Goal: Task Accomplishment & Management: Manage account settings

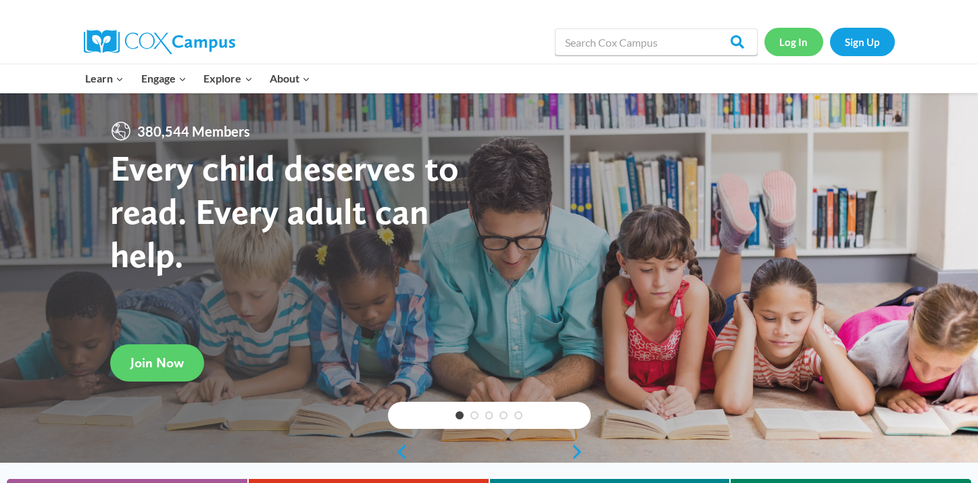
click at [799, 39] on link "Log In" at bounding box center [794, 42] width 59 height 28
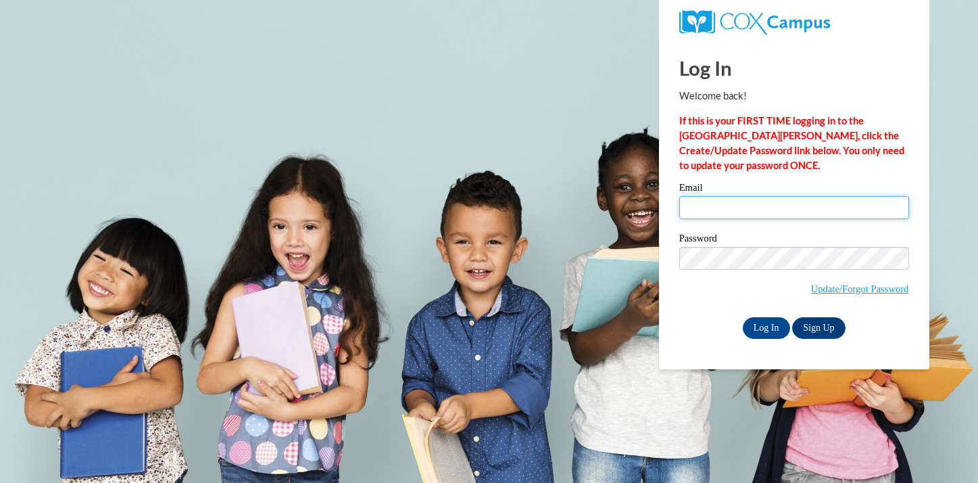
click at [719, 205] on input "Email" at bounding box center [794, 207] width 230 height 23
type input "janedelc@hssdschools.org"
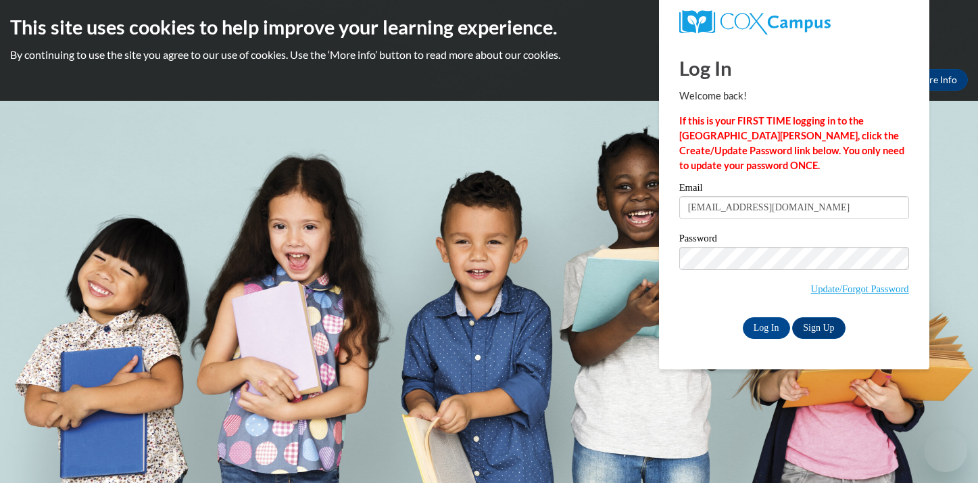
click at [806, 239] on label "Password" at bounding box center [794, 240] width 230 height 14
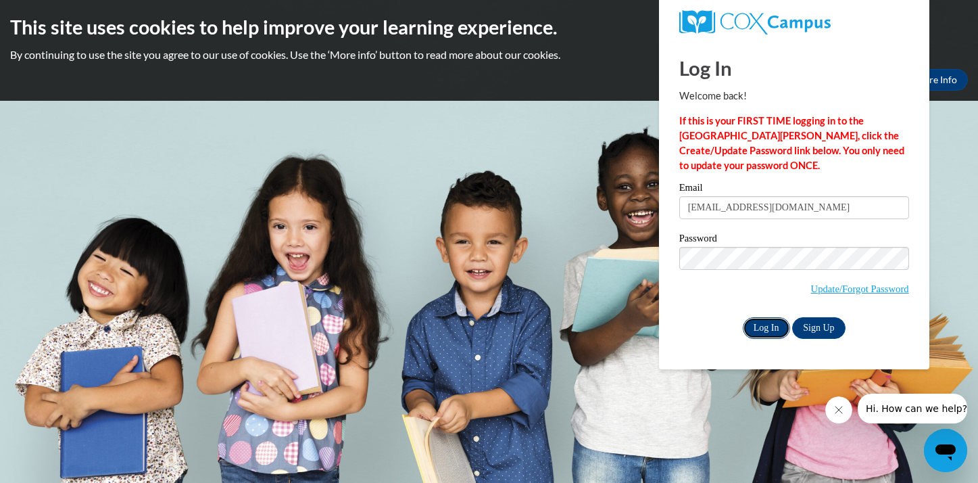
click at [768, 326] on input "Log In" at bounding box center [766, 328] width 47 height 22
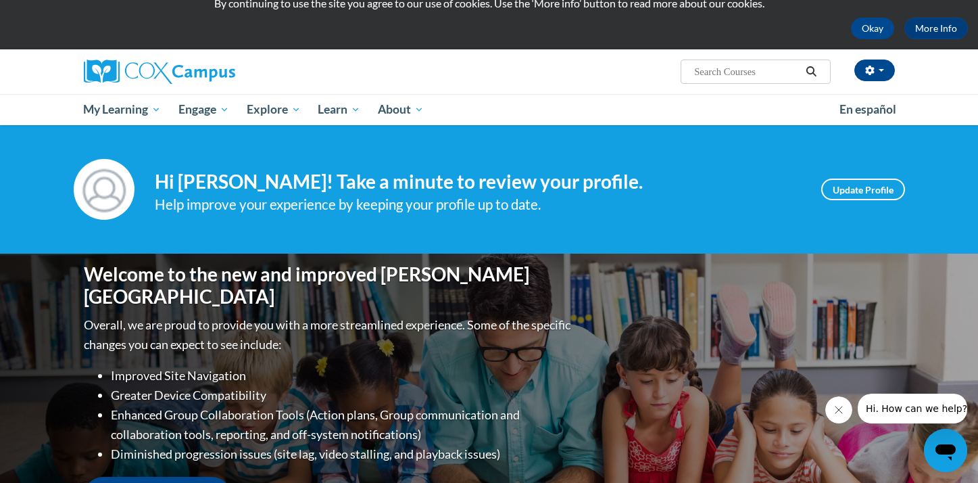
scroll to position [53, 0]
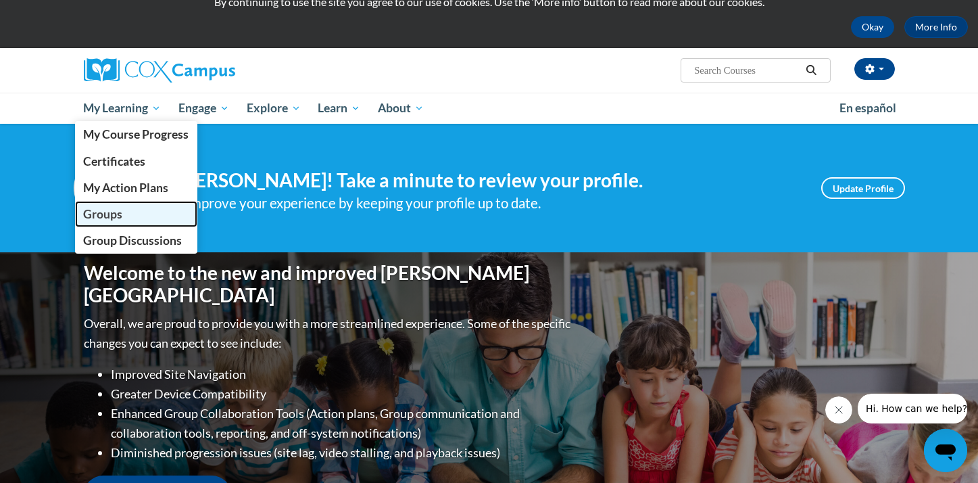
click at [136, 218] on link "Groups" at bounding box center [136, 214] width 123 height 26
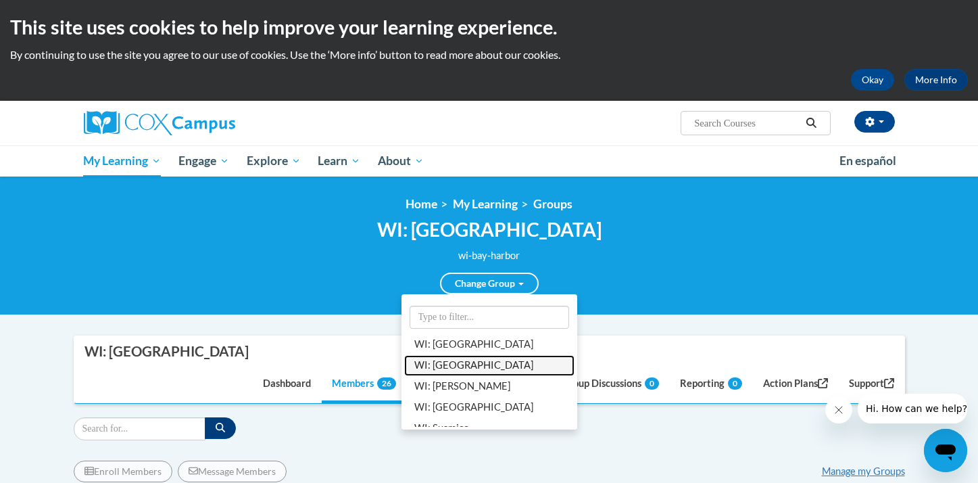
click at [472, 370] on link "WI: [GEOGRAPHIC_DATA]" at bounding box center [489, 365] width 170 height 21
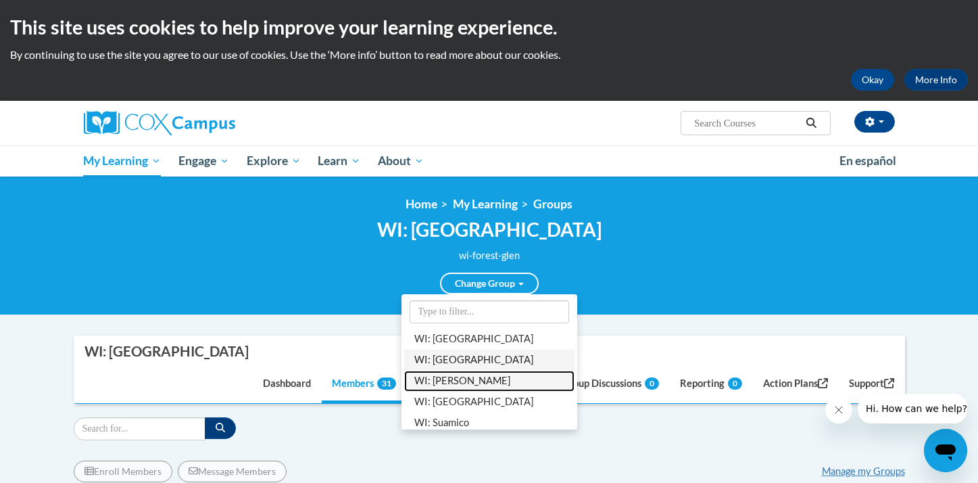
click at [472, 370] on link "WI: [PERSON_NAME]" at bounding box center [489, 380] width 170 height 21
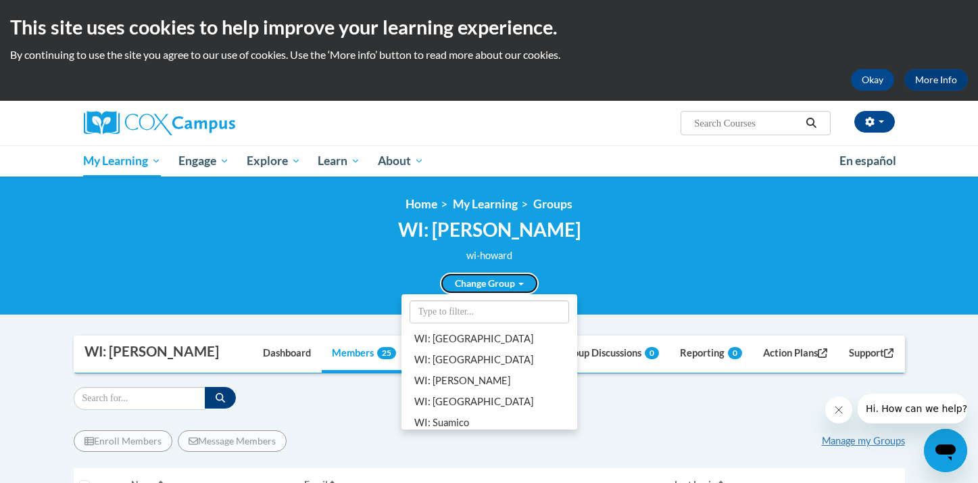
click at [488, 275] on link "Change Group" at bounding box center [489, 283] width 99 height 22
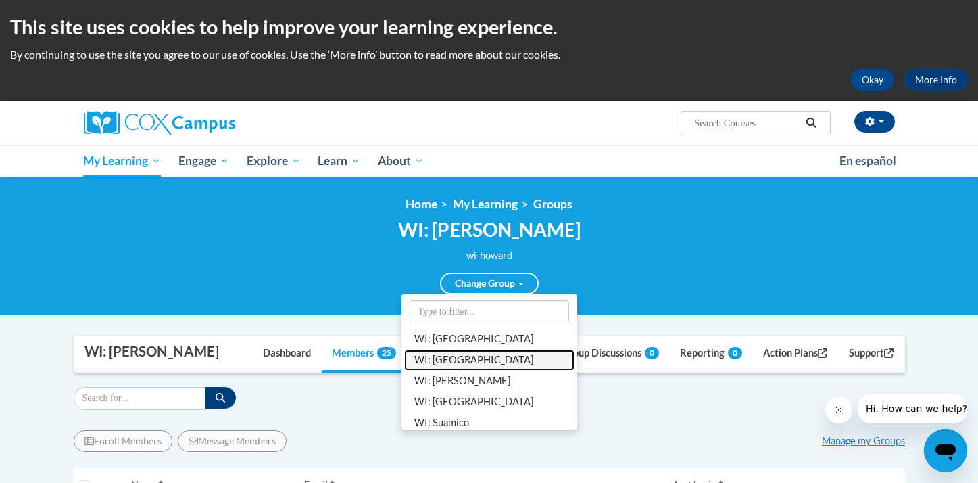
click at [469, 356] on link "WI: [GEOGRAPHIC_DATA]" at bounding box center [489, 359] width 170 height 21
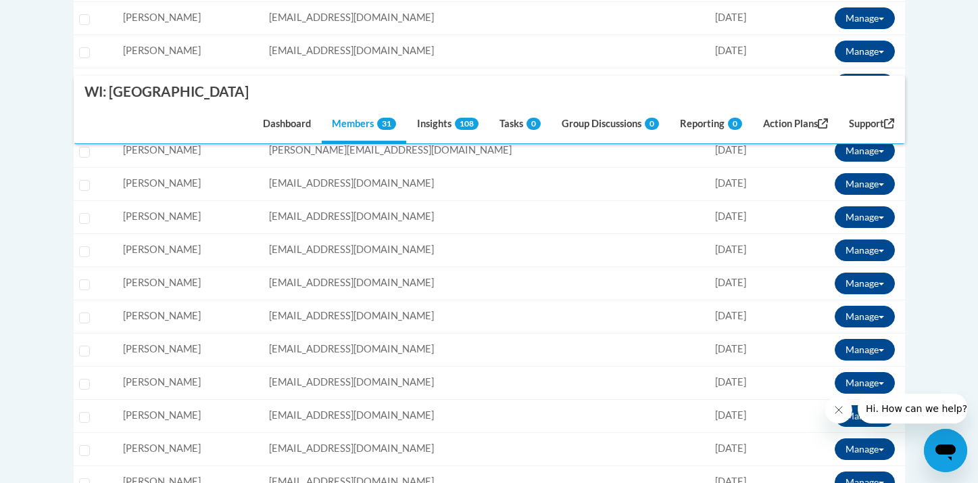
scroll to position [972, 0]
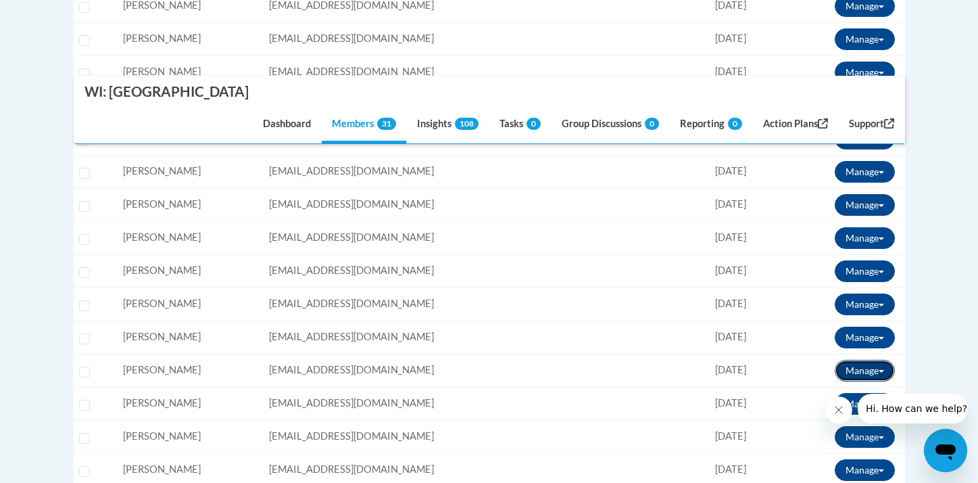
click at [881, 370] on span at bounding box center [881, 371] width 5 height 3
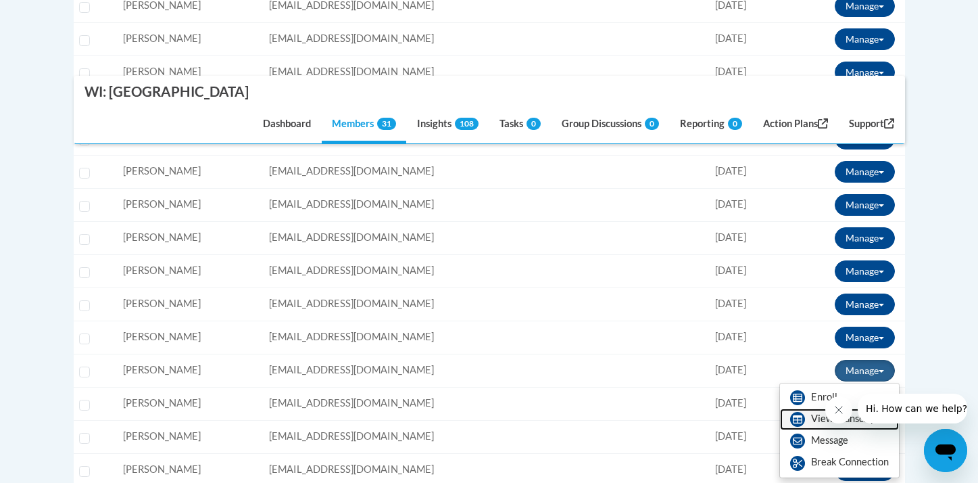
click at [828, 408] on link "View Transcript" at bounding box center [839, 419] width 119 height 22
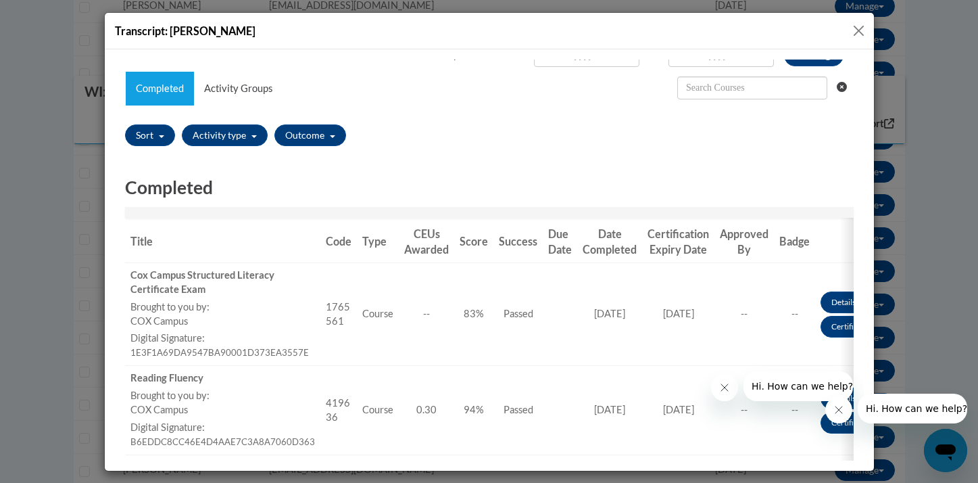
scroll to position [78, 0]
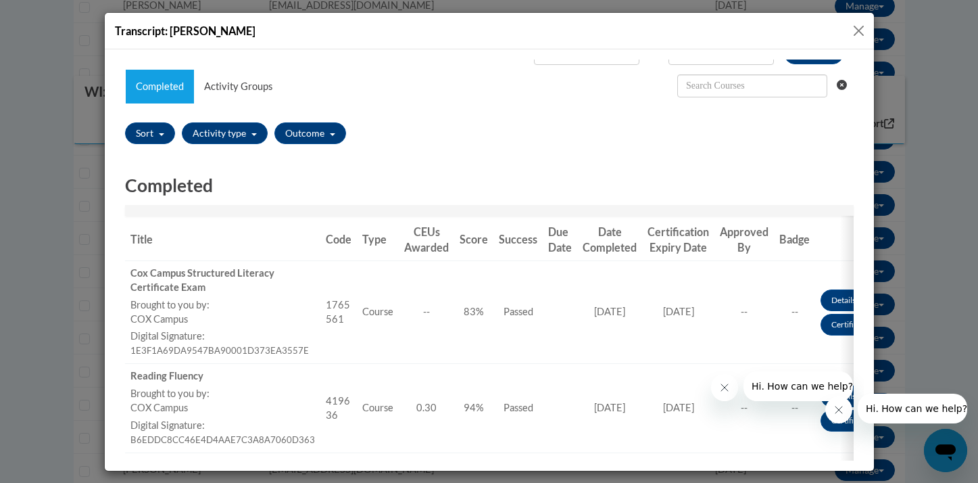
click at [860, 30] on button "Close" at bounding box center [858, 30] width 17 height 17
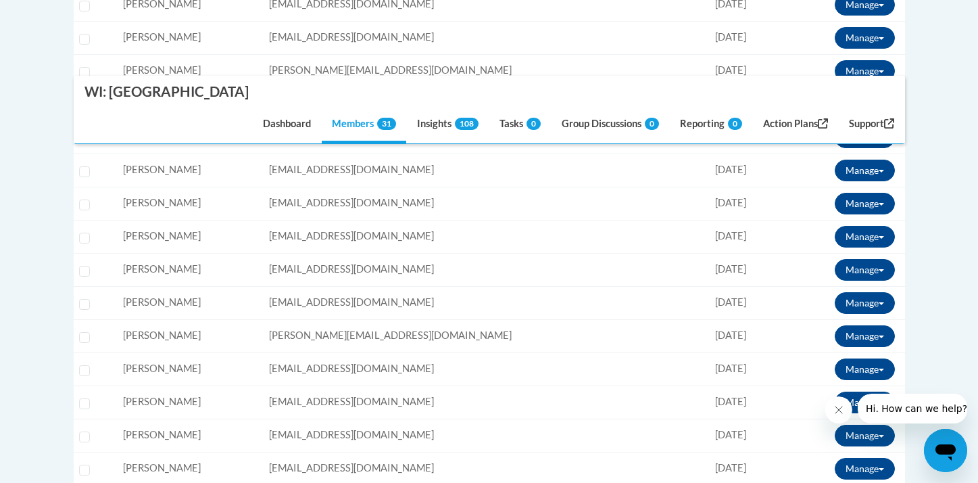
scroll to position [782, 0]
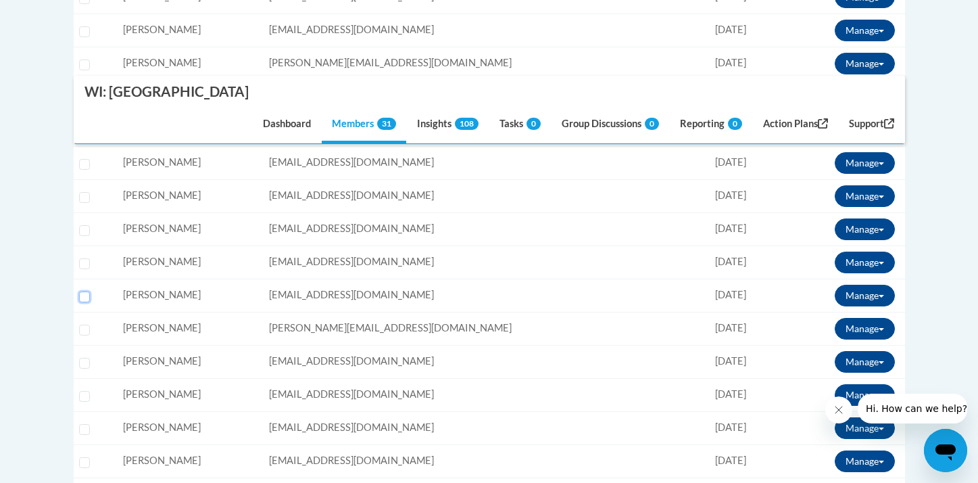
click at [85, 291] on input "Select learner" at bounding box center [84, 296] width 11 height 11
checkbox input "true"
click at [879, 295] on span at bounding box center [881, 296] width 5 height 3
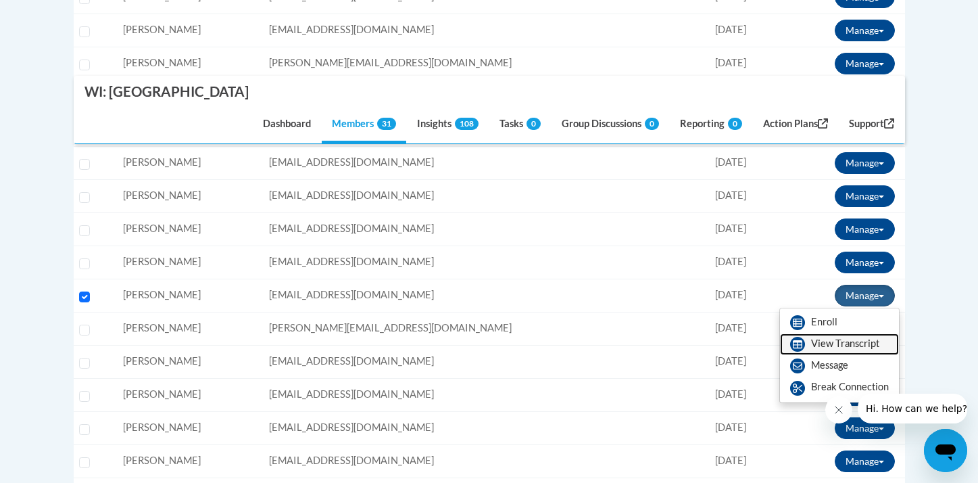
click at [829, 333] on link "View Transcript" at bounding box center [839, 344] width 119 height 22
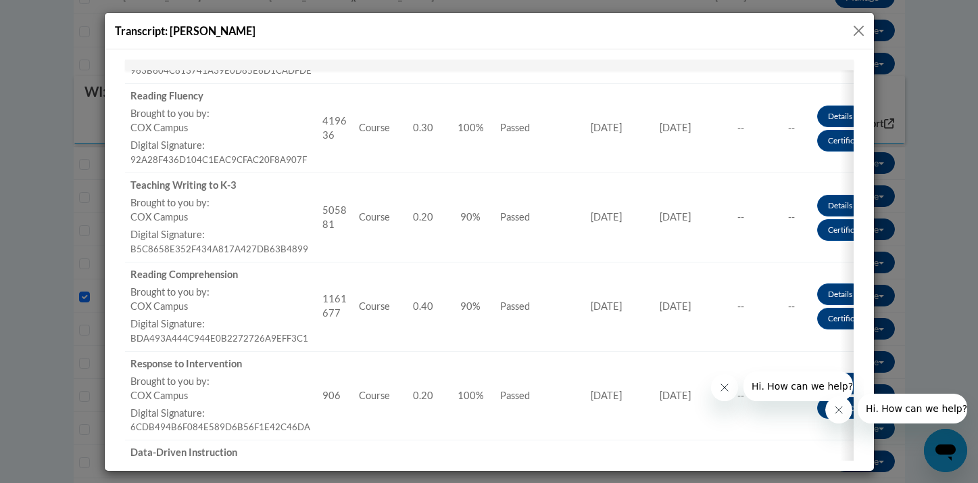
scroll to position [0, 0]
